Goal: Task Accomplishment & Management: Manage account settings

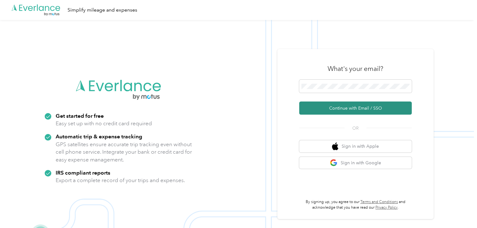
click at [358, 108] on button "Continue with Email / SSO" at bounding box center [355, 107] width 112 height 13
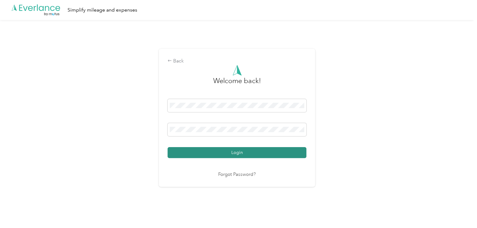
click at [232, 155] on button "Login" at bounding box center [236, 152] width 139 height 11
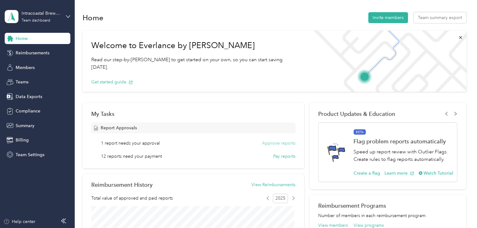
click at [276, 143] on button "Approve reports" at bounding box center [278, 143] width 33 height 7
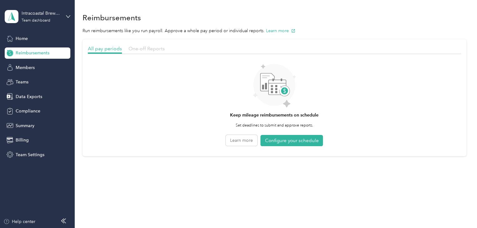
click at [148, 47] on span "One-off Reports" at bounding box center [146, 49] width 36 height 6
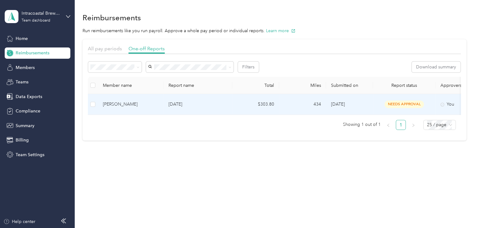
click at [409, 102] on span "needs approval" at bounding box center [403, 104] width 39 height 7
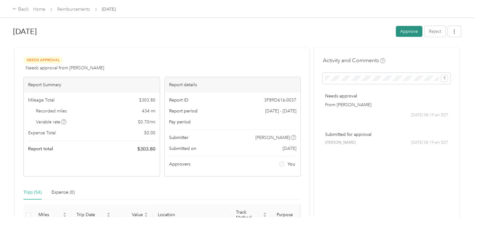
click at [406, 30] on button "Approve" at bounding box center [408, 31] width 27 height 11
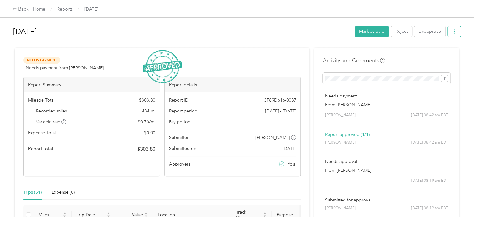
click at [453, 33] on icon "button" at bounding box center [454, 31] width 4 height 4
click at [439, 54] on span "Download" at bounding box center [434, 54] width 21 height 7
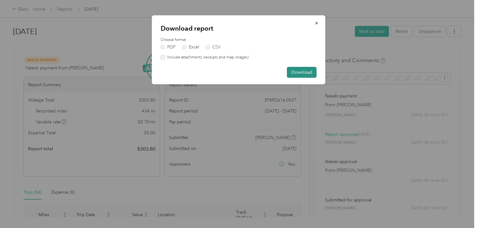
click at [313, 71] on button "Download" at bounding box center [302, 72] width 30 height 11
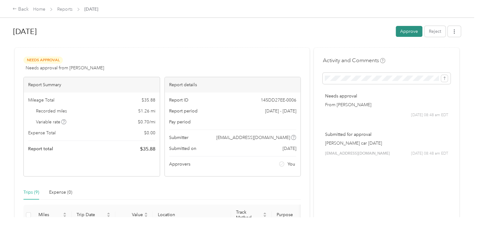
click at [402, 32] on button "Approve" at bounding box center [408, 31] width 27 height 11
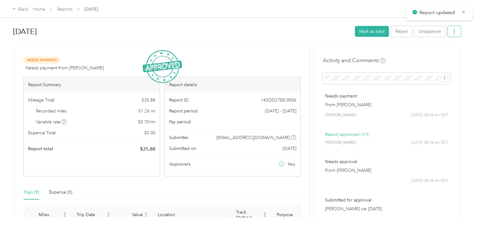
click at [452, 31] on icon "button" at bounding box center [454, 31] width 4 height 4
click at [433, 52] on span "Download" at bounding box center [434, 54] width 21 height 7
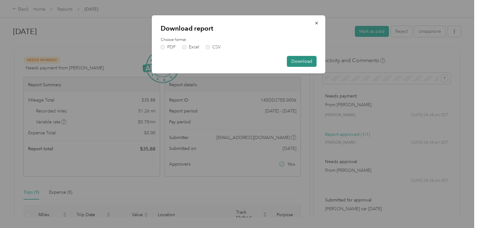
click at [310, 60] on button "Download" at bounding box center [302, 61] width 30 height 11
